Goal: Connect with others: Connect with others

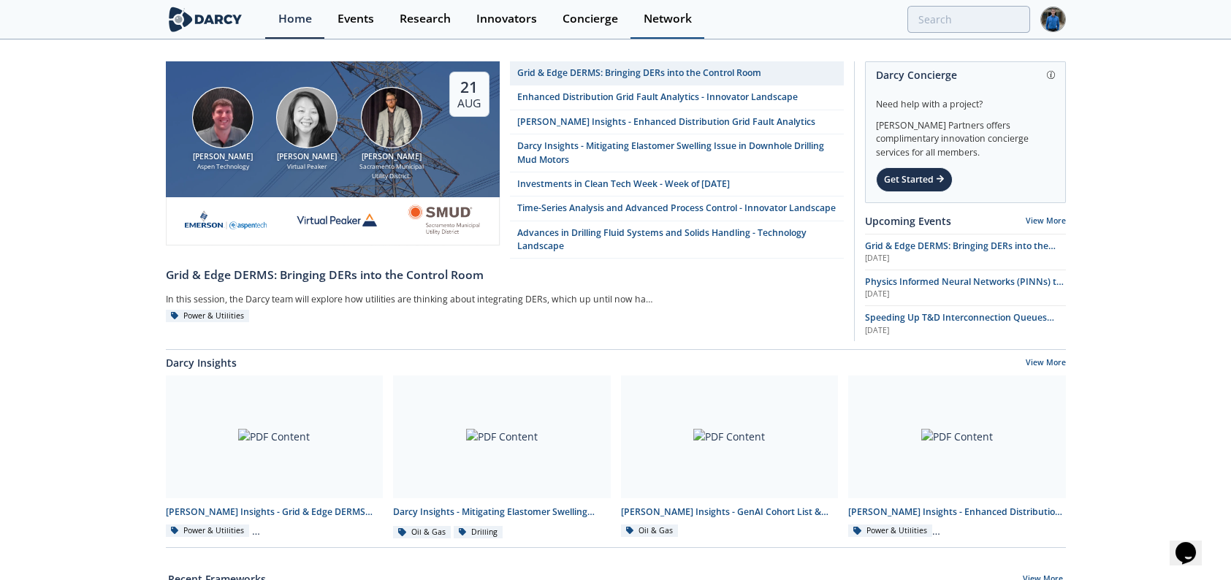
click at [650, 18] on div "Network" at bounding box center [668, 19] width 48 height 12
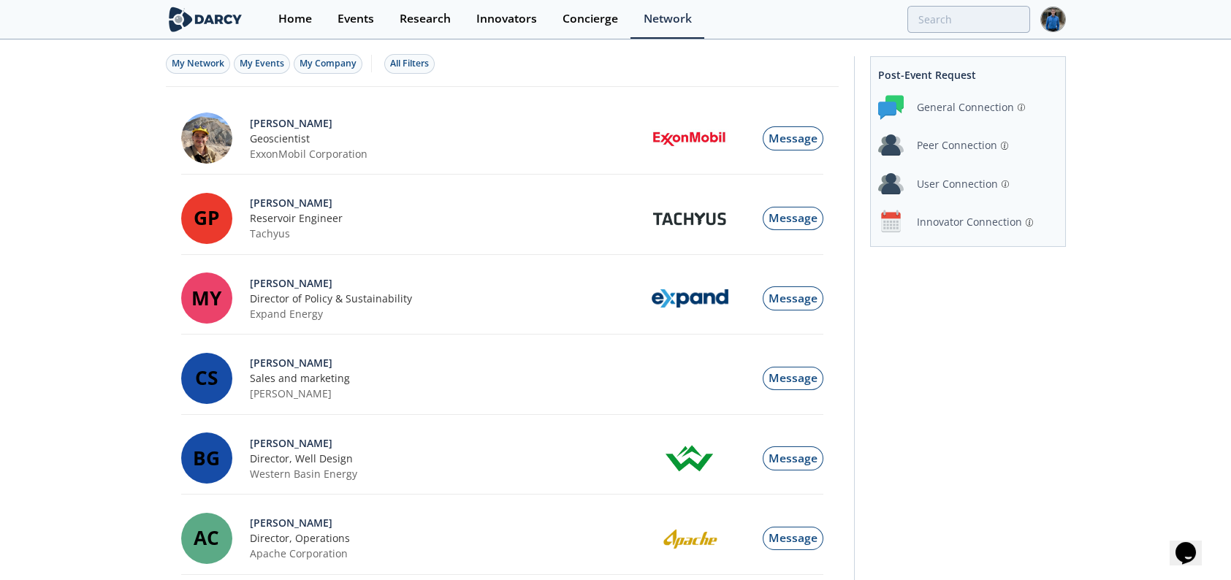
click at [951, 228] on div "Innovator Connection" at bounding box center [969, 221] width 105 height 15
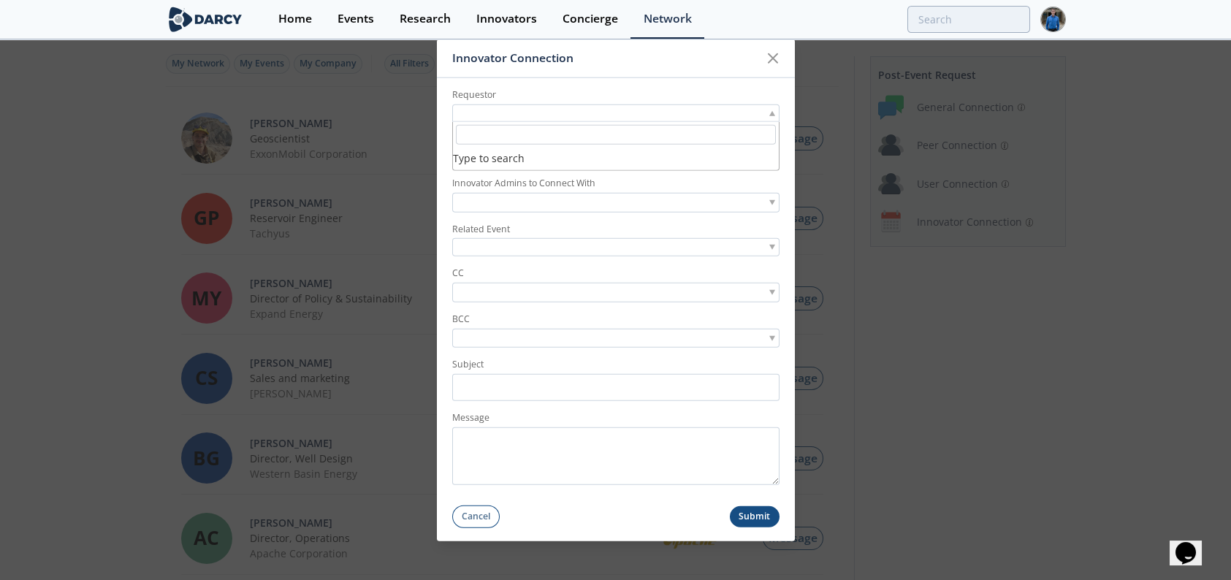
click at [552, 110] on div at bounding box center [615, 113] width 327 height 18
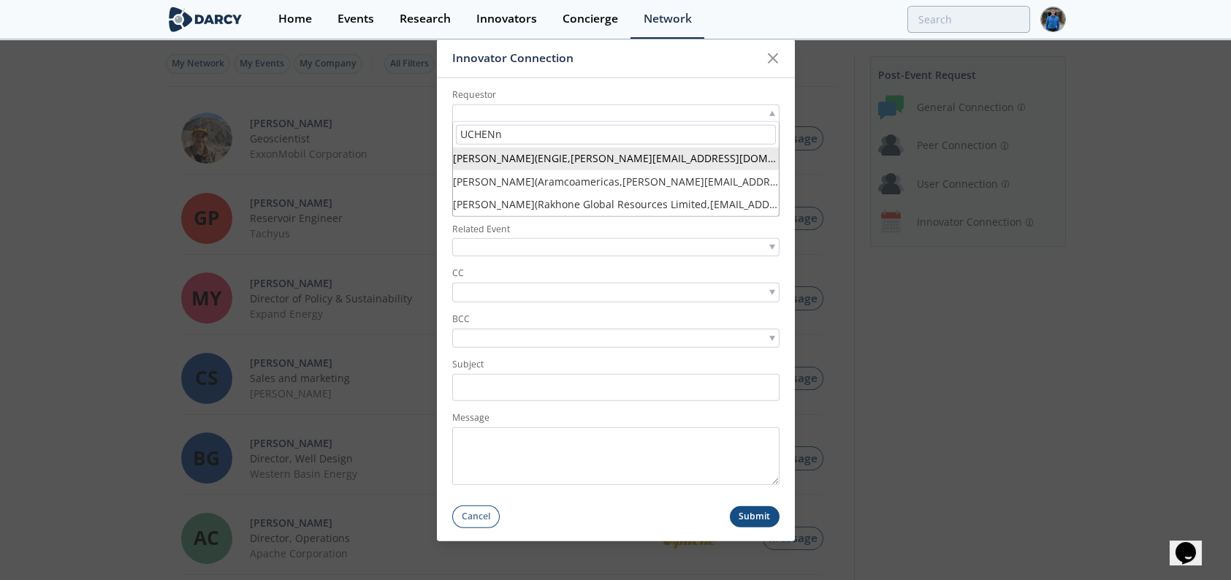
type input "[PERSON_NAME]"
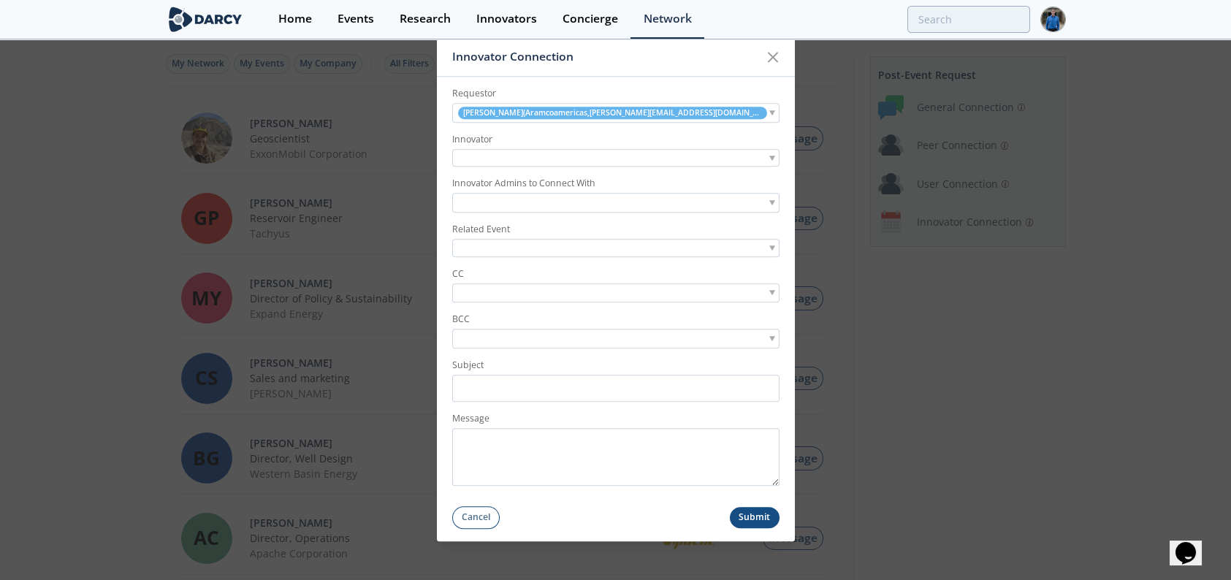
click at [541, 156] on div at bounding box center [615, 158] width 327 height 18
type input "context"
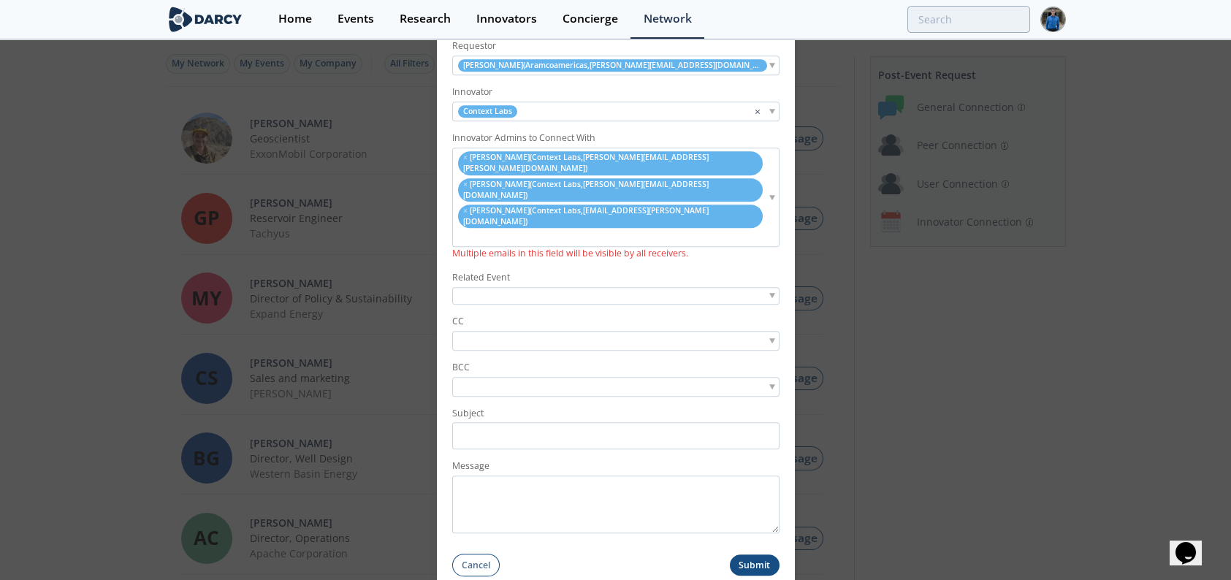
click at [506, 287] on div at bounding box center [615, 296] width 327 height 18
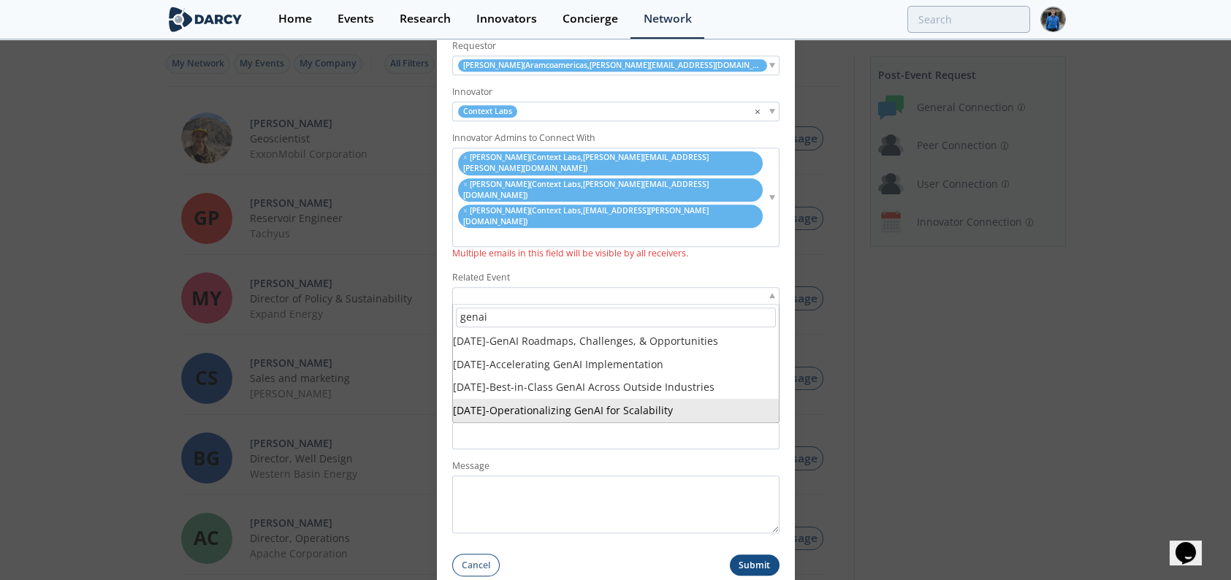
type input "genai"
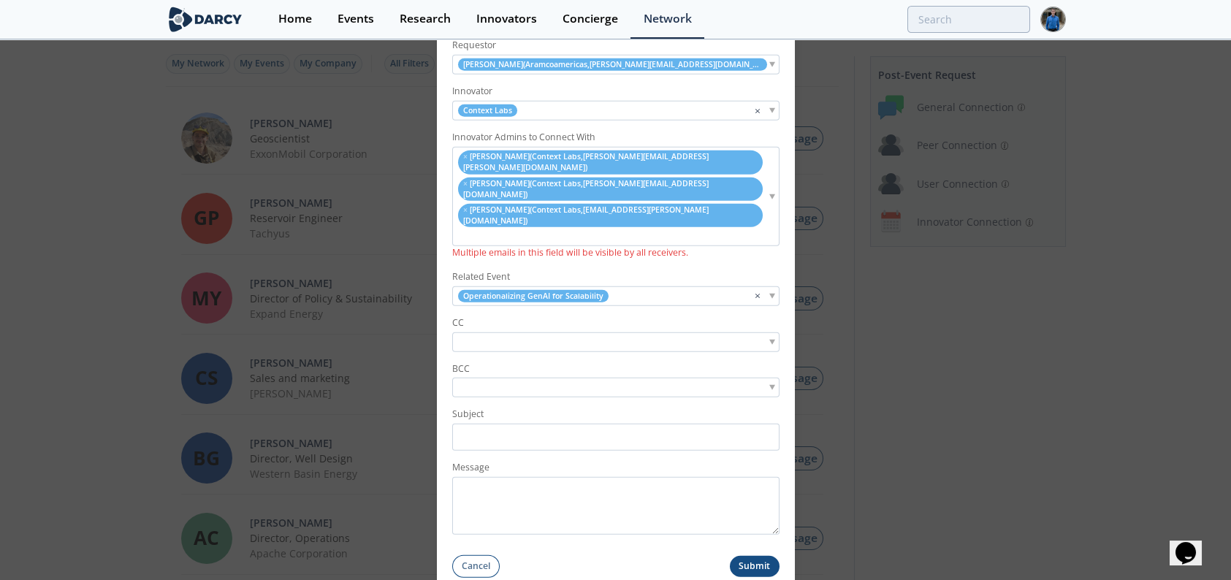
click at [539, 334] on input "search" at bounding box center [506, 341] width 101 height 15
type input "[PERSON_NAME]"
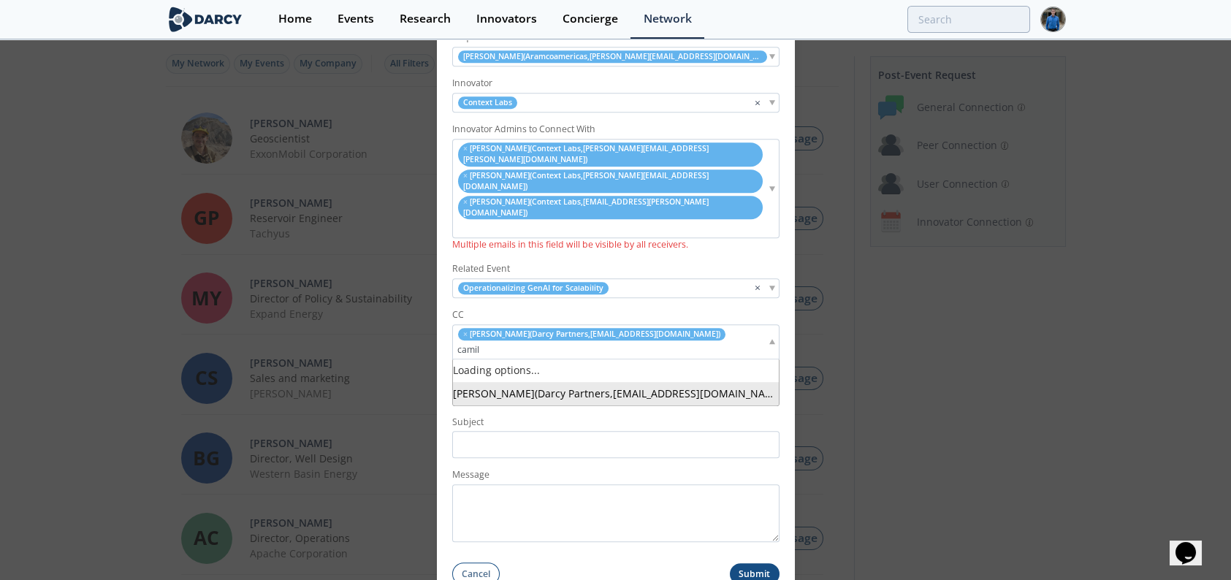
type input "camila"
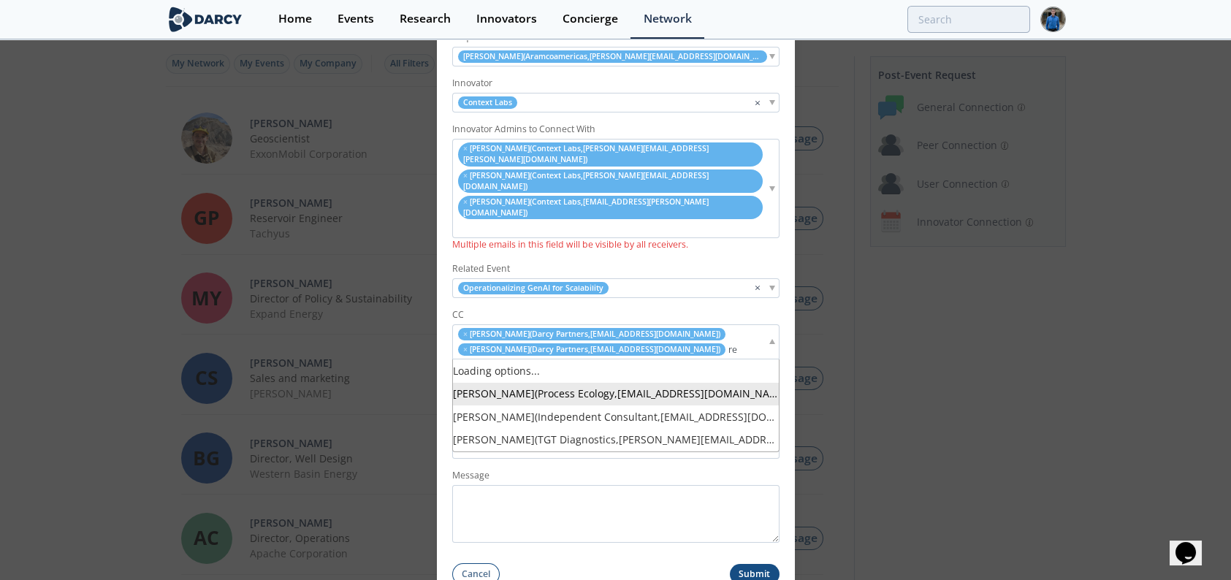
type input "r"
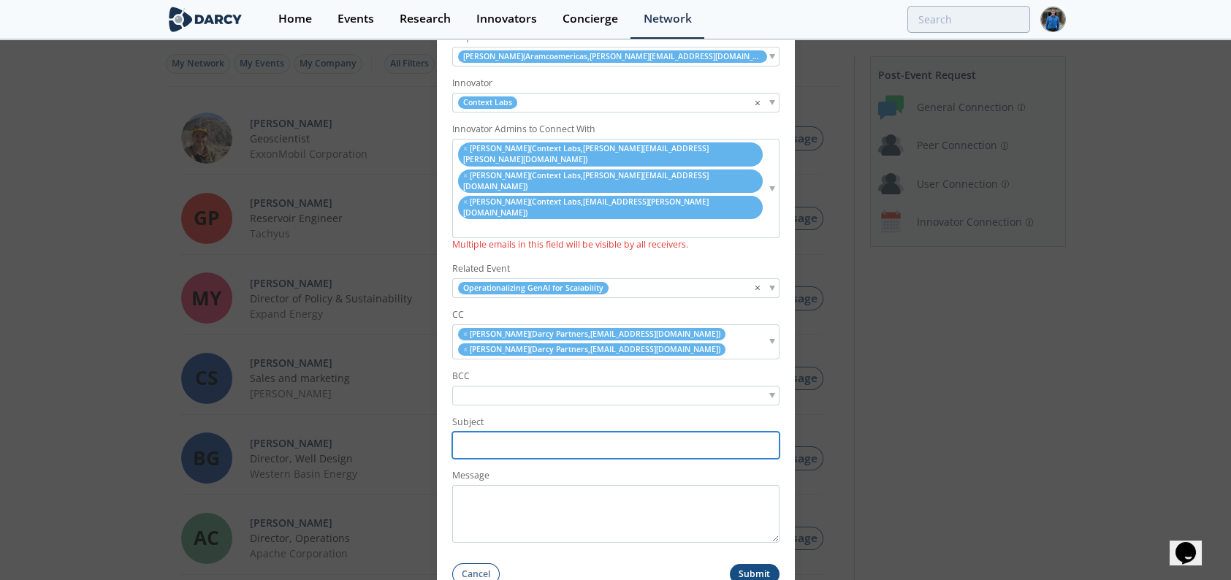
click at [499, 432] on input "Subject" at bounding box center [615, 445] width 327 height 27
type input "C"
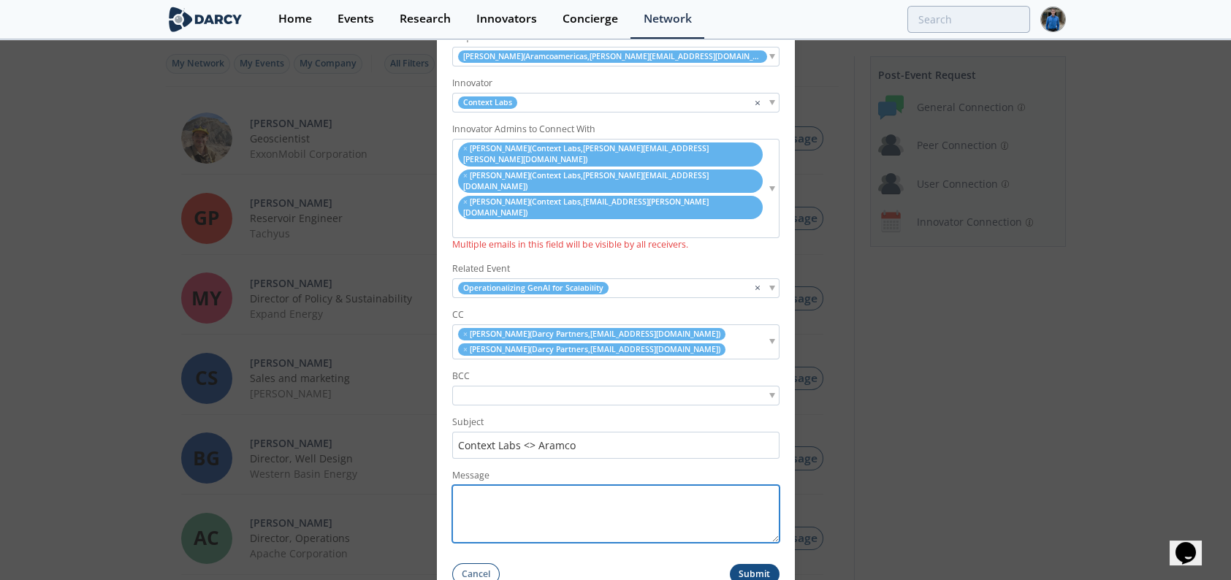
click at [503, 485] on textarea "Message" at bounding box center [615, 514] width 327 height 58
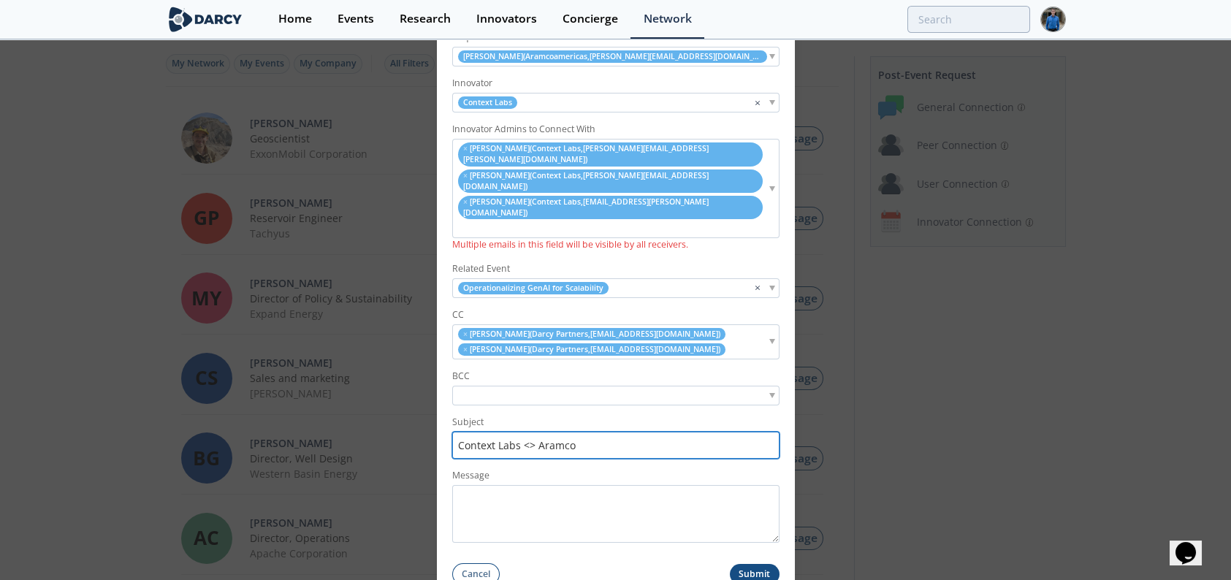
click at [522, 432] on input "Context Labs <> Aramco" at bounding box center [615, 445] width 327 height 27
paste input "TotalEnergies <> LAVA Power // Post-Forum Connection Request"
click at [519, 432] on input "TotalEnergies <> LAVA Power // Post-Forum Connection Request" at bounding box center [615, 445] width 327 height 27
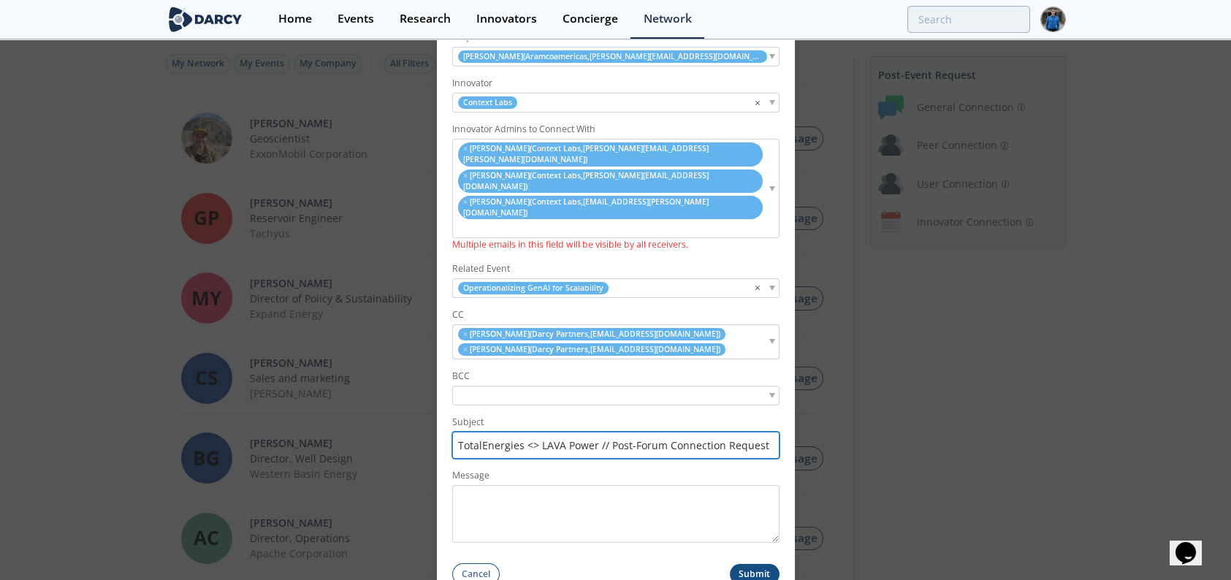
click at [519, 432] on input "TotalEnergies <> LAVA Power // Post-Forum Connection Request" at bounding box center [615, 445] width 327 height 27
drag, startPoint x: 511, startPoint y: 418, endPoint x: 567, endPoint y: 427, distance: 56.2
click at [567, 432] on input "Aramco <> LAVA Power // Post-Forum Connection Request" at bounding box center [615, 445] width 327 height 27
type input "Aramco <> Context Labs // Connection Request"
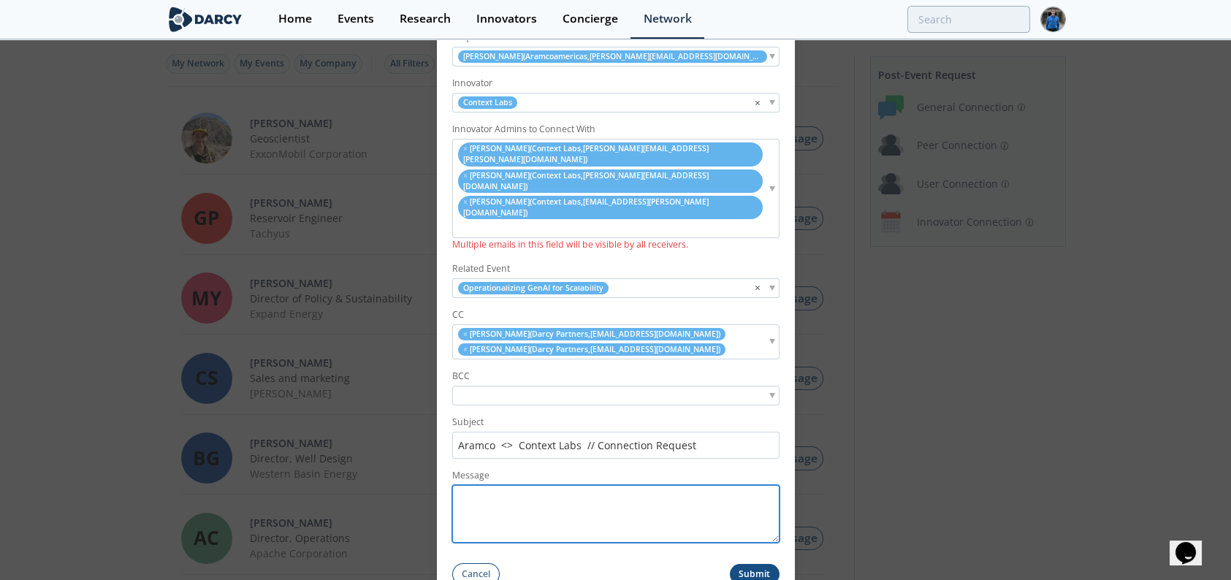
click at [528, 485] on textarea "Message" at bounding box center [615, 514] width 327 height 58
paste textarea "Thank you for attending our Generative AI Working Group session last week. Base…"
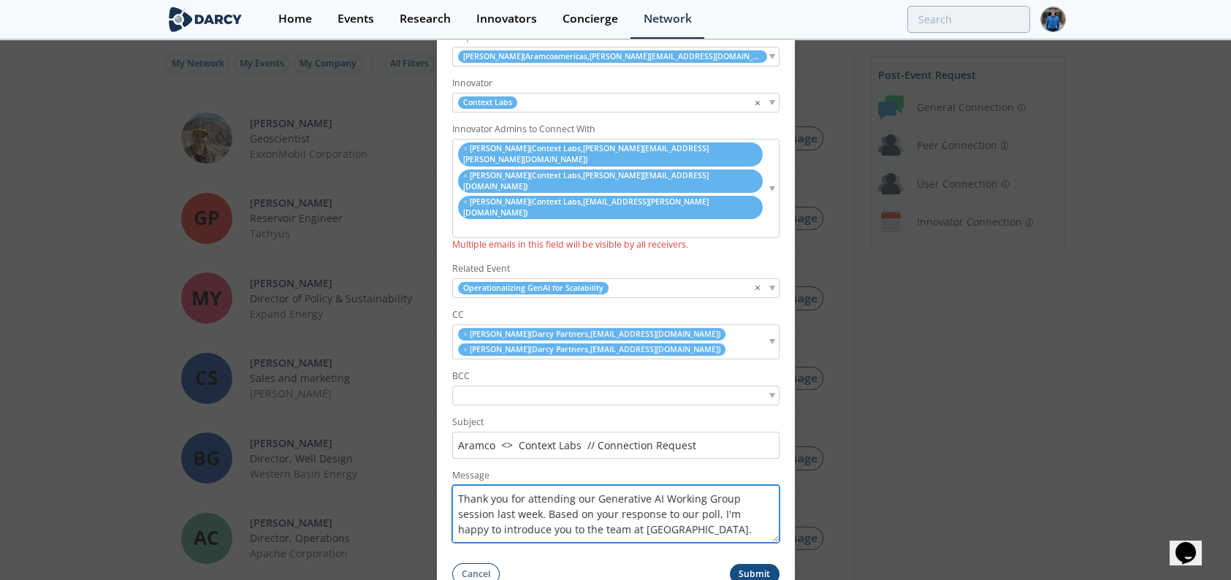
click at [513, 485] on textarea "Thank you for attending our Generative AI Working Group session last week. Base…" at bounding box center [615, 514] width 327 height 58
type textarea "Hi [PERSON_NAME], Thank you for attending our Generative AI Working Group sessi…"
